Goal: Task Accomplishment & Management: Manage account settings

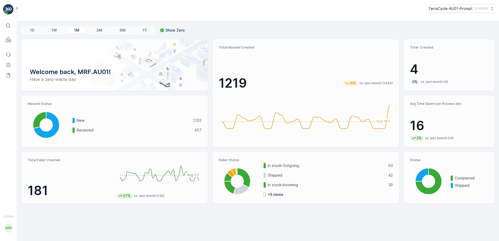
click at [54, 31] on p "1W" at bounding box center [53, 30] width 5 height 5
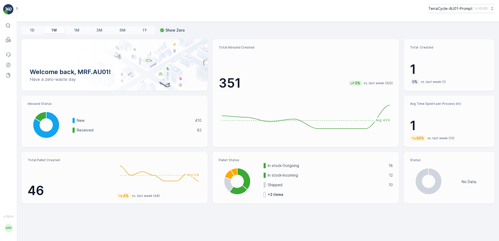
click at [31, 33] on p "1D" at bounding box center [32, 30] width 4 height 5
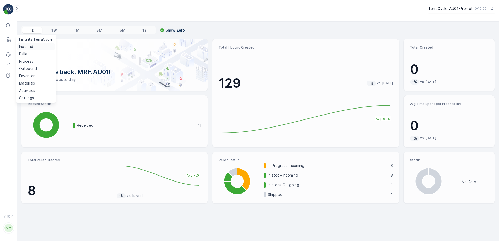
click at [26, 47] on p "Inbound" at bounding box center [26, 46] width 14 height 5
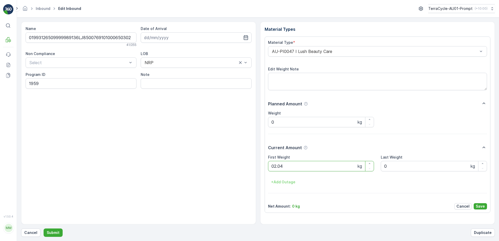
click at [44, 228] on button "Submit" at bounding box center [53, 232] width 19 height 8
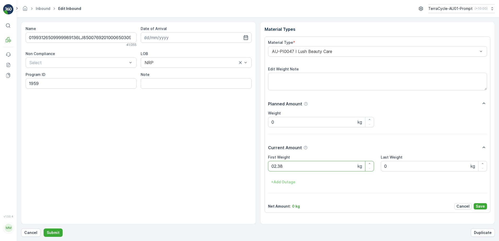
click at [44, 228] on button "Submit" at bounding box center [53, 232] width 19 height 8
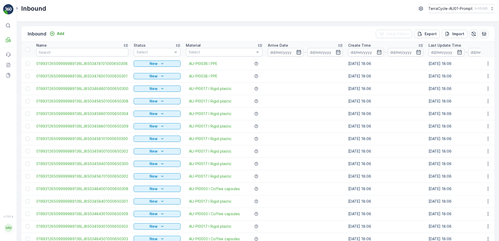
click at [299, 52] on icon "button" at bounding box center [298, 52] width 5 height 5
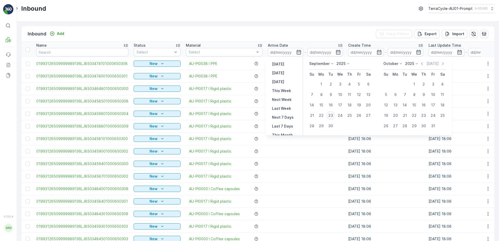
click at [329, 116] on div "23" at bounding box center [330, 115] width 8 height 8
type input "[DATE]"
click at [329, 116] on div "23" at bounding box center [330, 115] width 8 height 8
type input "[DATE]"
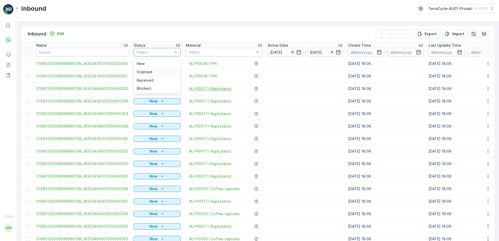
drag, startPoint x: 159, startPoint y: 53, endPoint x: 207, endPoint y: 86, distance: 58.2
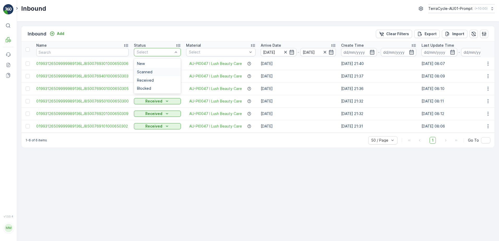
click at [149, 72] on span "Scanned" at bounding box center [144, 72] width 15 height 4
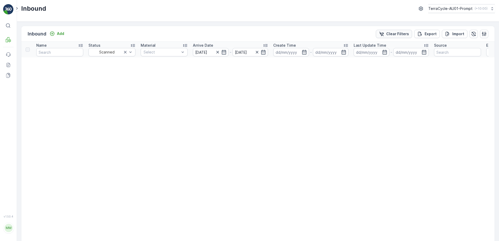
click at [382, 33] on icon "Clear Filters" at bounding box center [381, 33] width 5 height 5
